Goal: Task Accomplishment & Management: Use online tool/utility

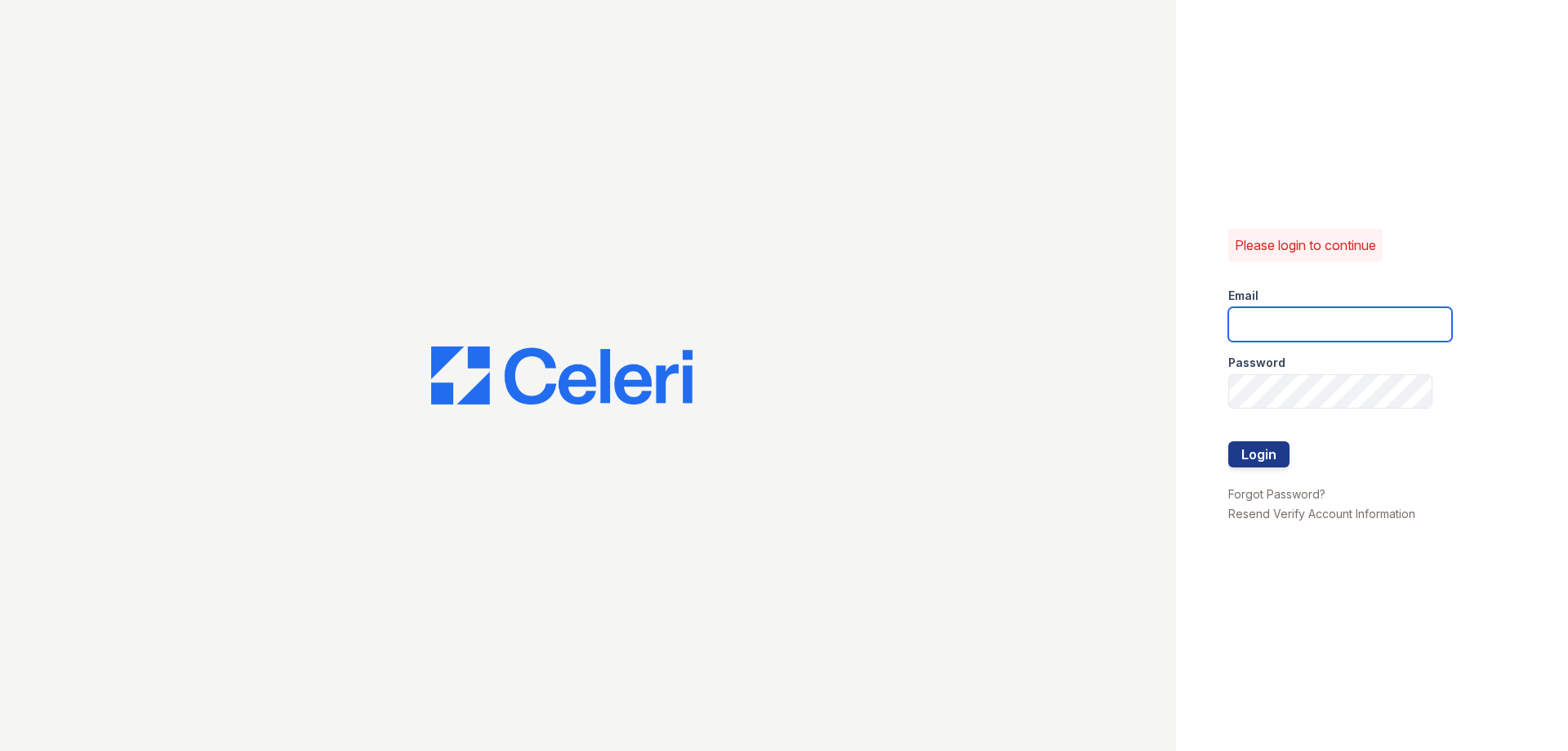
click at [1320, 334] on input "email" at bounding box center [1340, 324] width 224 height 34
type input "[EMAIL_ADDRESS][DOMAIN_NAME]"
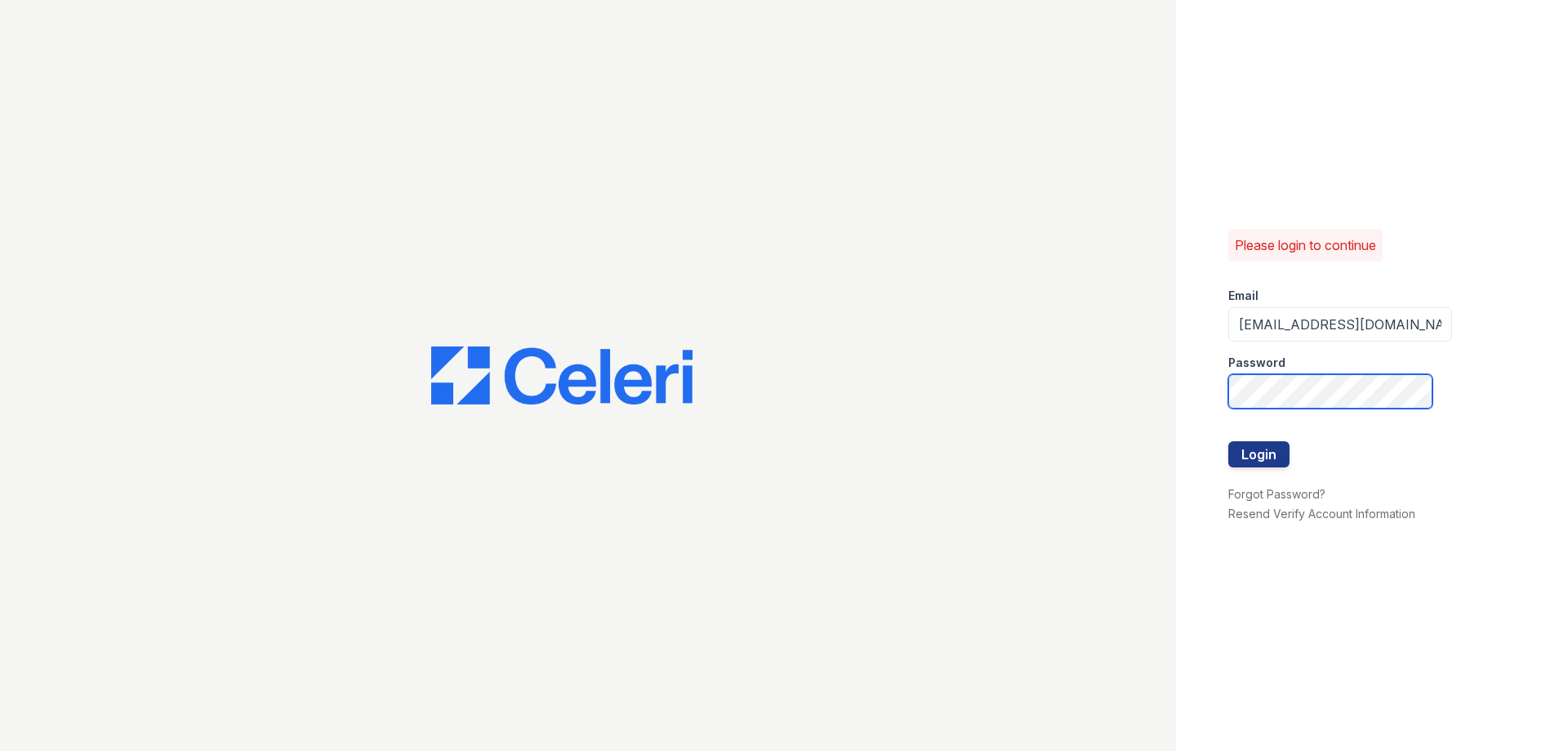
click at [1228, 441] on button "Login" at bounding box center [1259, 454] width 61 height 26
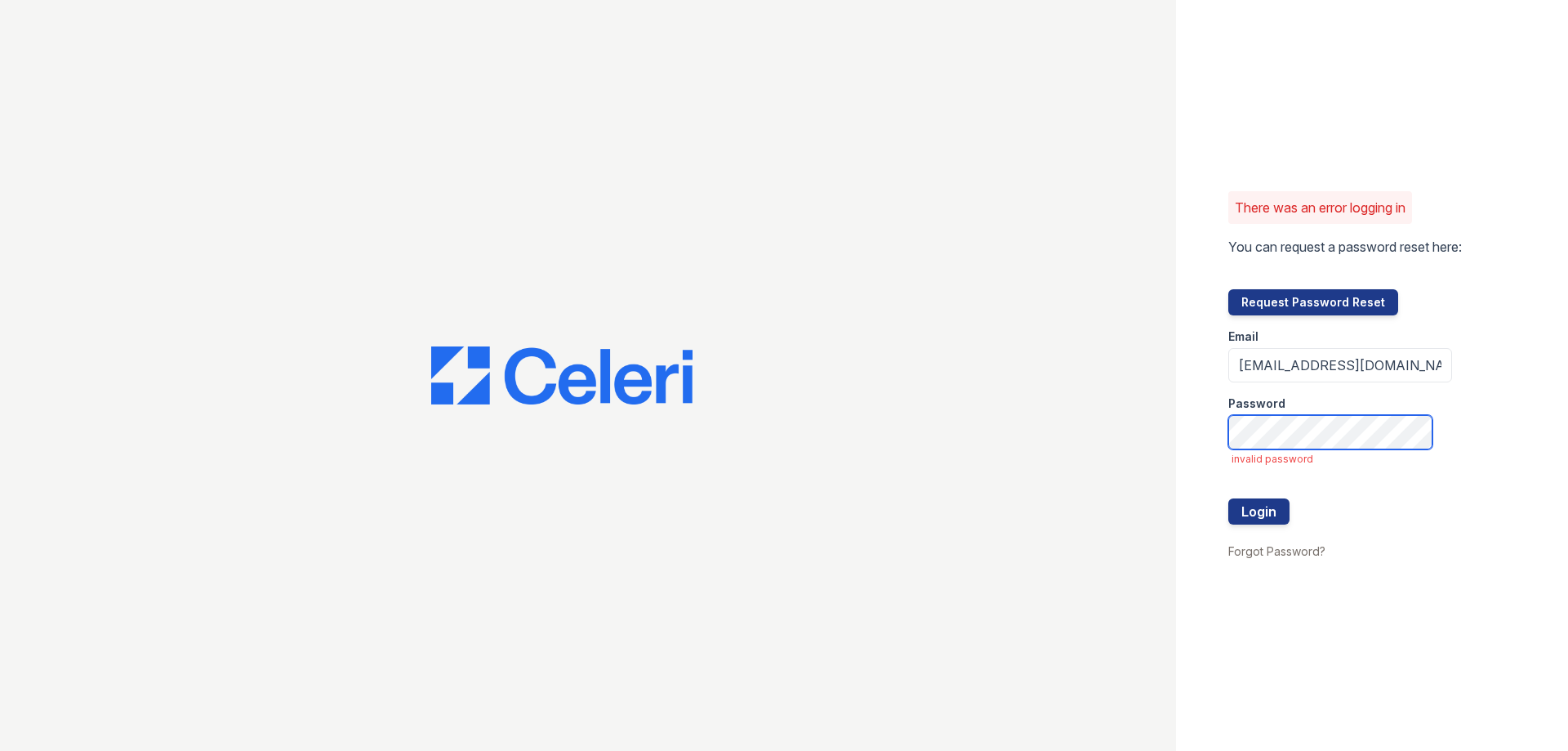
click at [1228, 499] on button "Login" at bounding box center [1259, 512] width 61 height 26
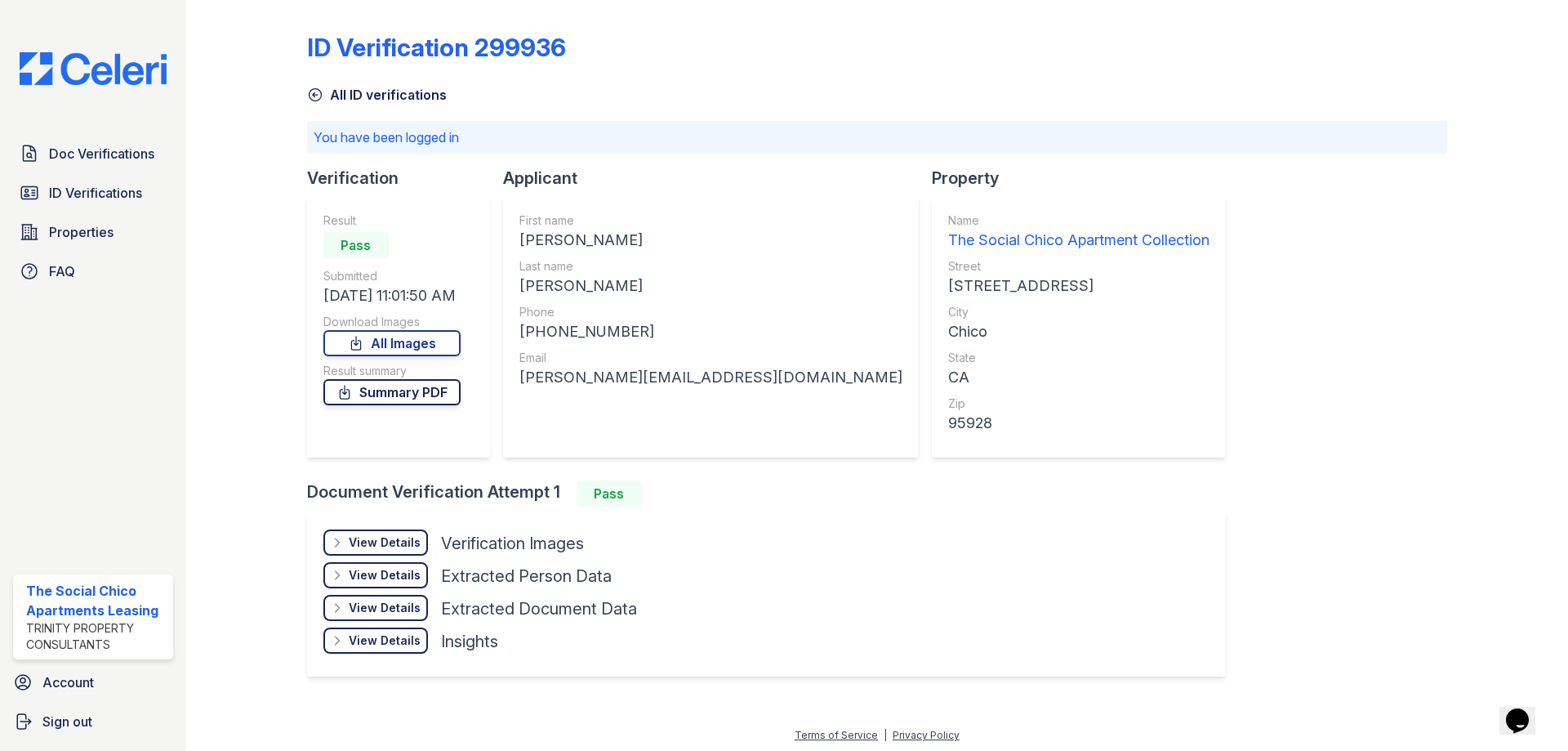
click at [389, 399] on link "Summary PDF" at bounding box center [391, 392] width 137 height 26
